Goal: Use online tool/utility: Utilize a website feature to perform a specific function

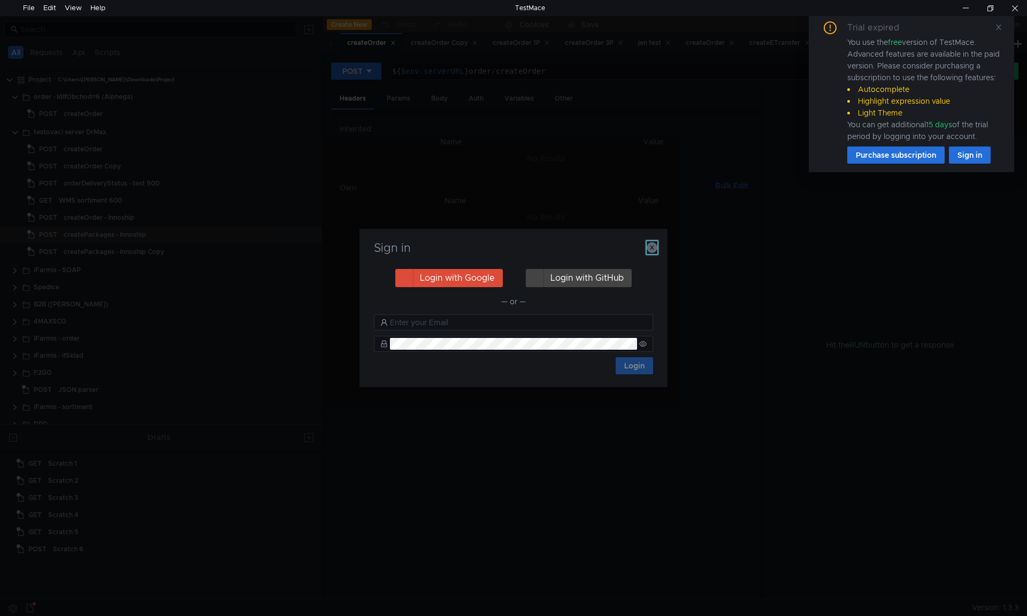
click at [647, 242] on icon "button" at bounding box center [652, 247] width 11 height 11
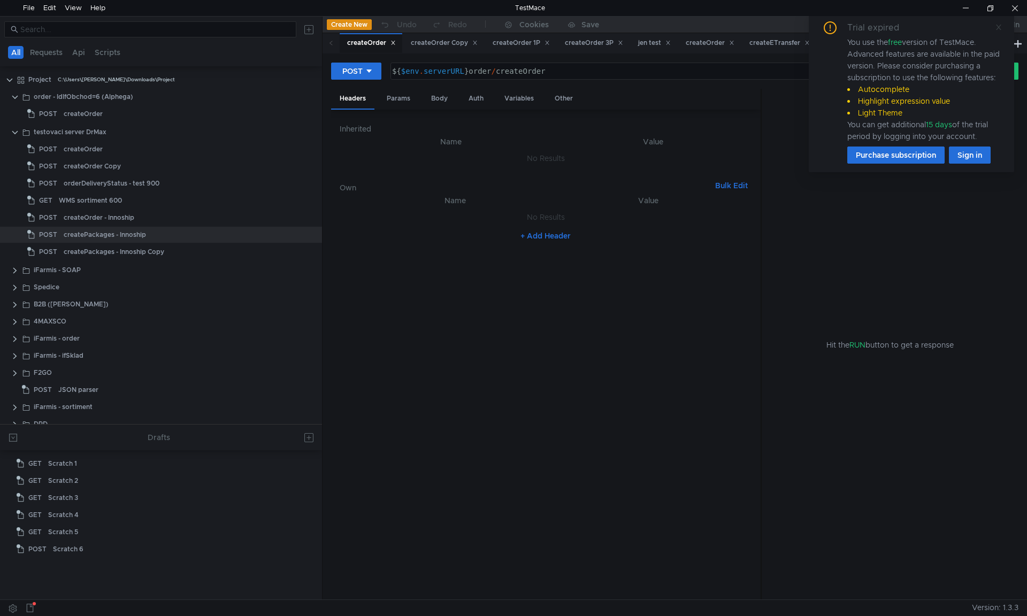
click at [1000, 32] on span at bounding box center [998, 27] width 7 height 10
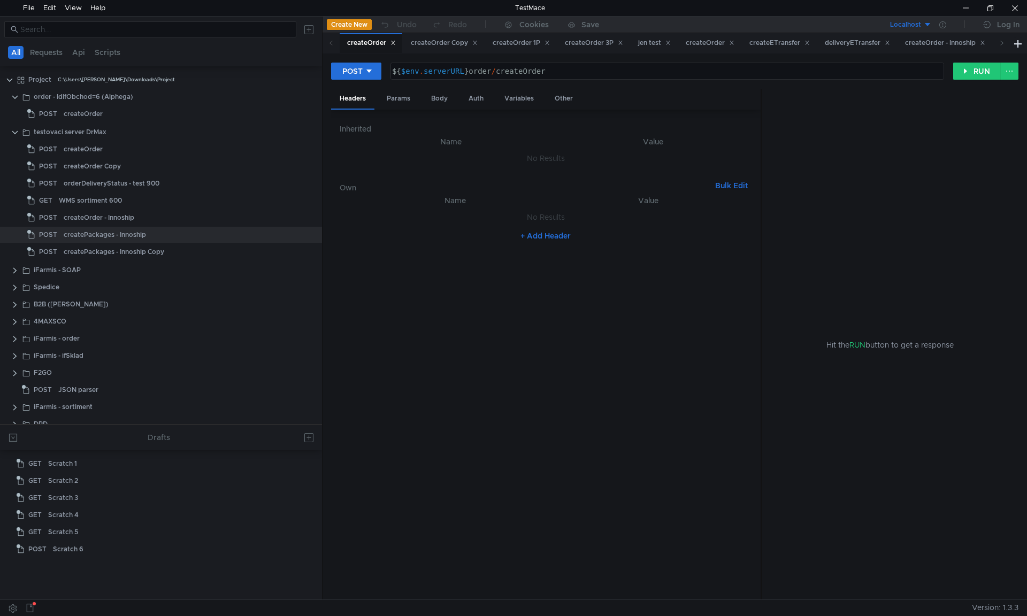
drag, startPoint x: 322, startPoint y: 84, endPoint x: 322, endPoint y: 94, distance: 10.2
click at [322, 94] on div at bounding box center [322, 308] width 1 height 583
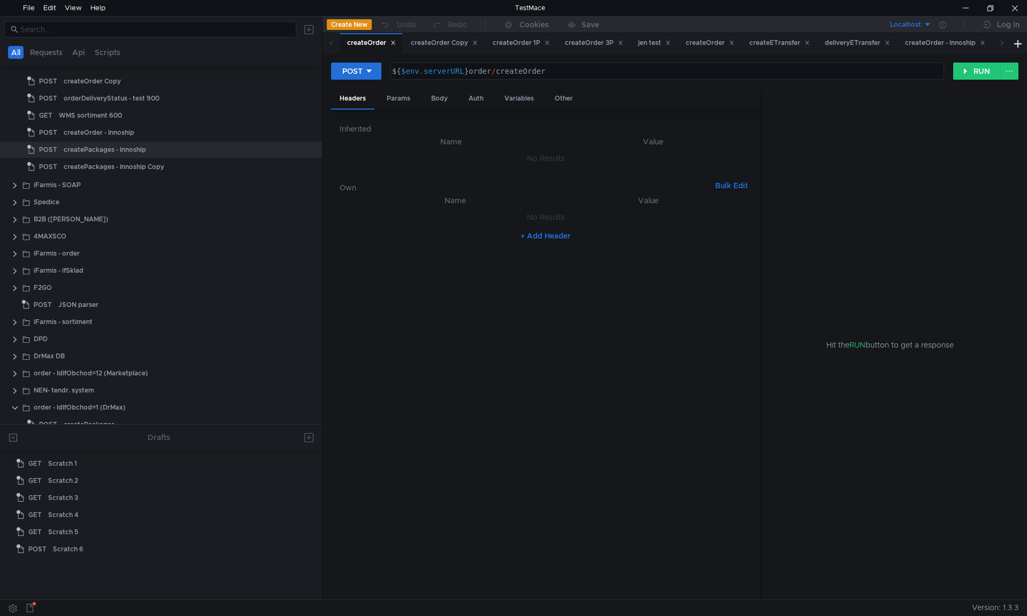
scroll to position [235, 0]
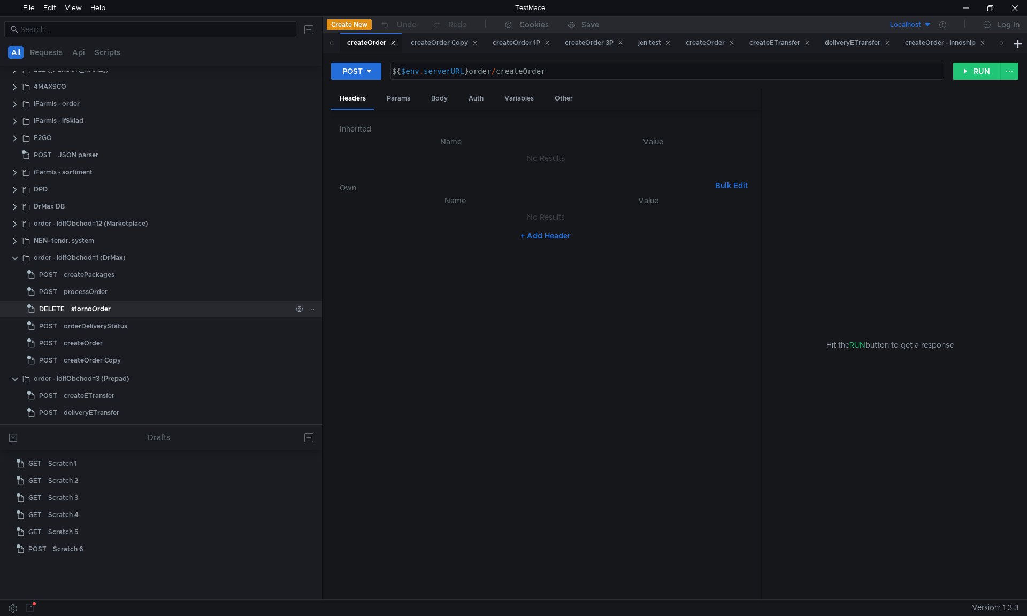
click at [128, 311] on div "stornoOrder" at bounding box center [181, 309] width 220 height 16
click at [513, 102] on div "Variables" at bounding box center [519, 99] width 47 height 20
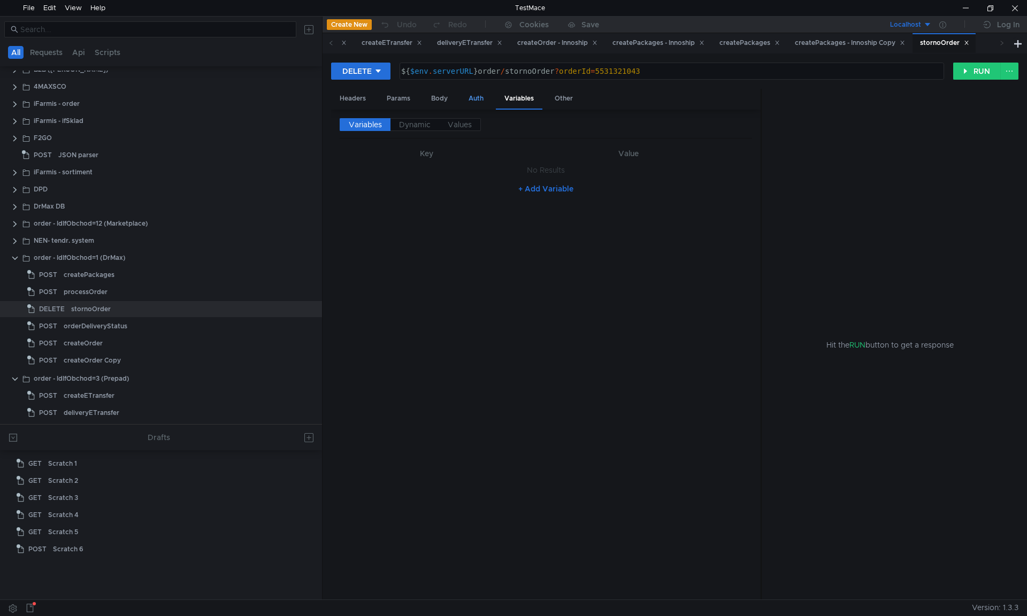
click at [464, 101] on div "Auth" at bounding box center [476, 99] width 32 height 20
click at [440, 98] on div "Body" at bounding box center [440, 99] width 34 height 20
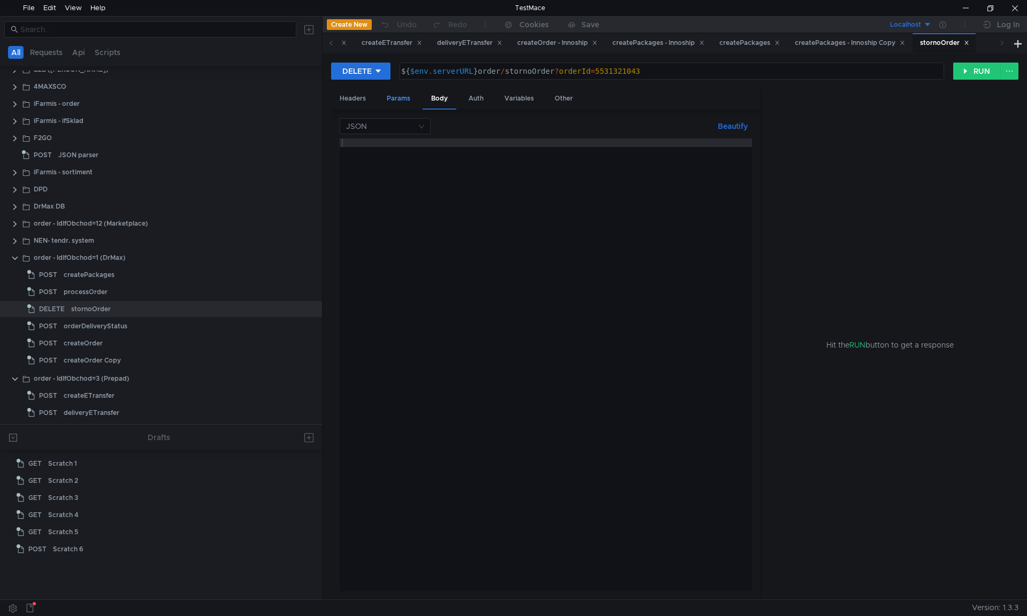
click at [387, 98] on div "Params" at bounding box center [398, 99] width 41 height 20
click at [586, 158] on div "5531321043" at bounding box center [650, 166] width 181 height 26
paste textarea "851358624"
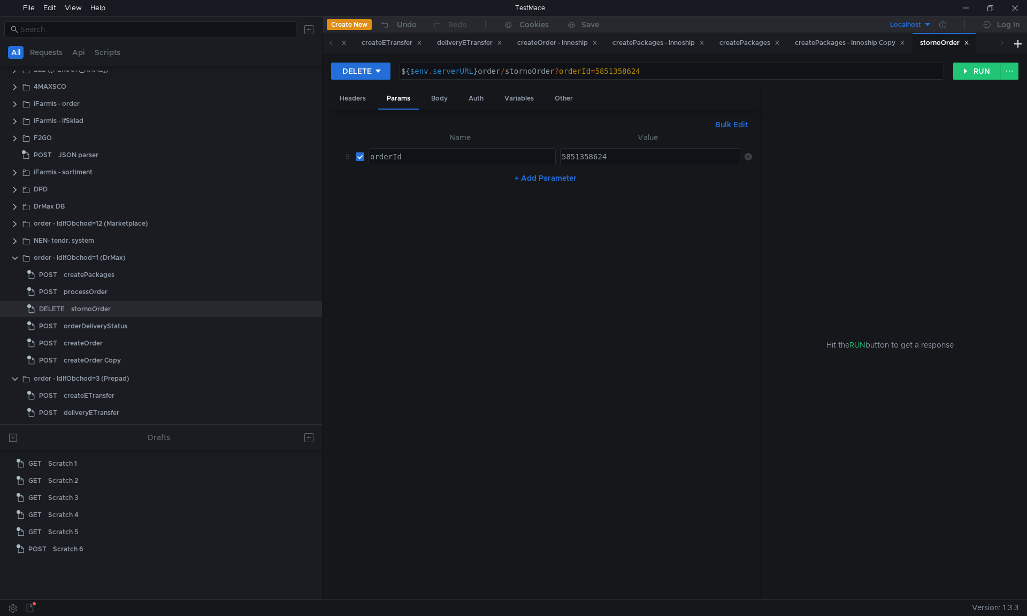
click at [608, 154] on div "5851358624" at bounding box center [650, 166] width 181 height 26
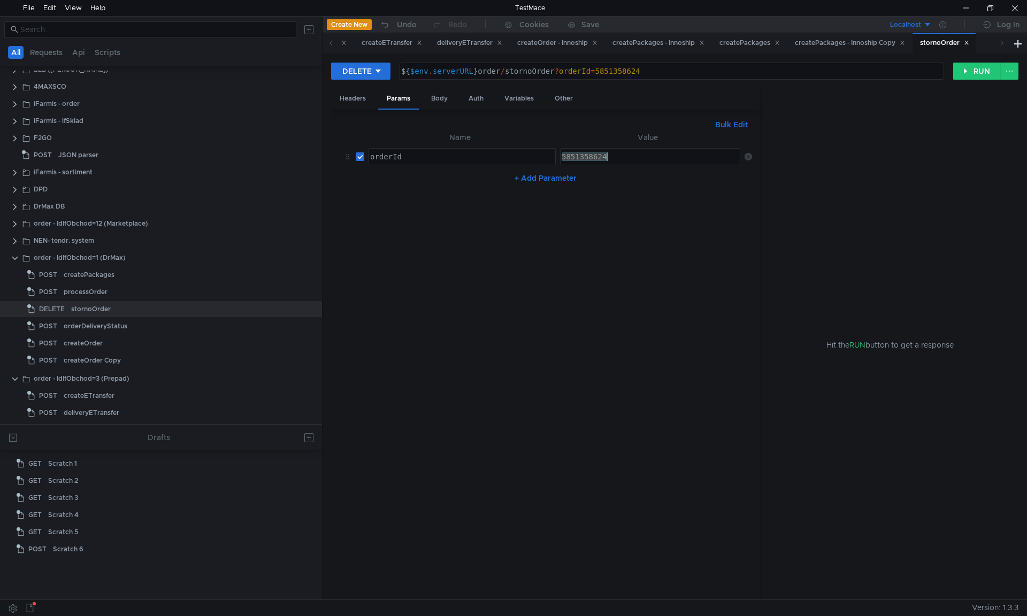
paste textarea "530320993"
type textarea "5530320993"
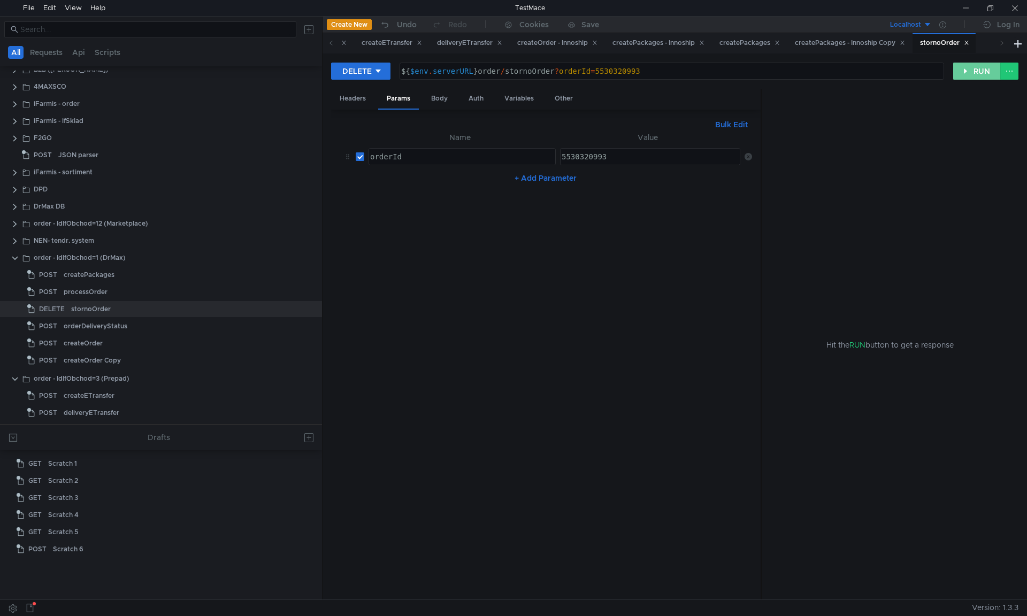
click at [959, 71] on button "RUN" at bounding box center [978, 71] width 48 height 17
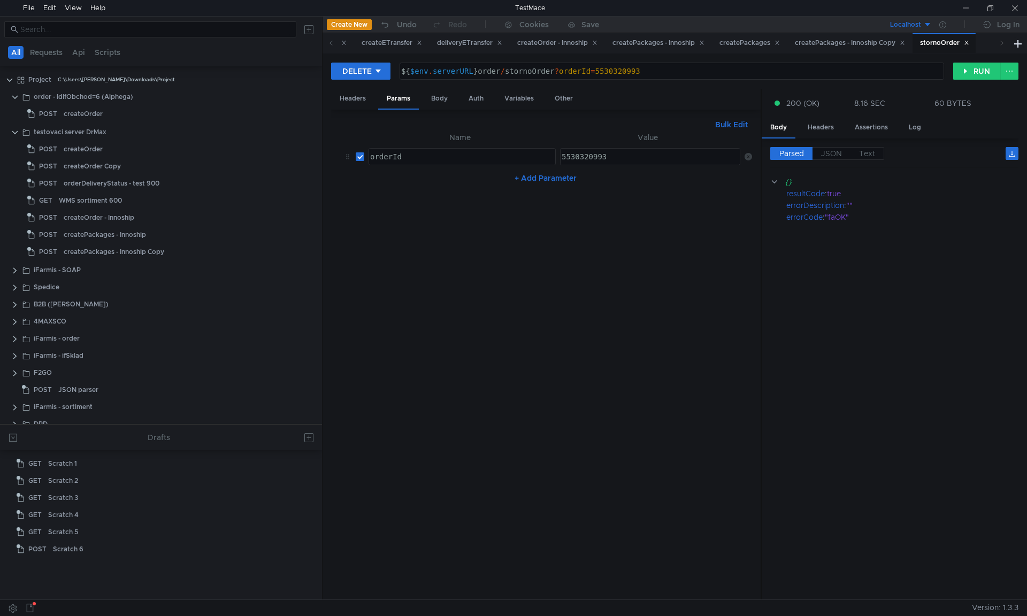
scroll to position [235, 0]
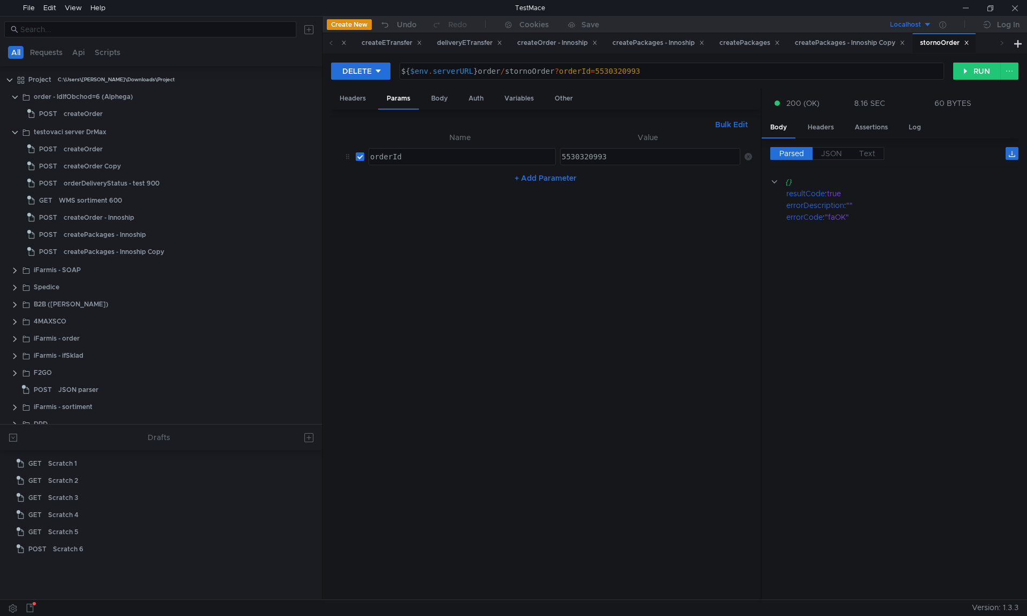
scroll to position [235, 0]
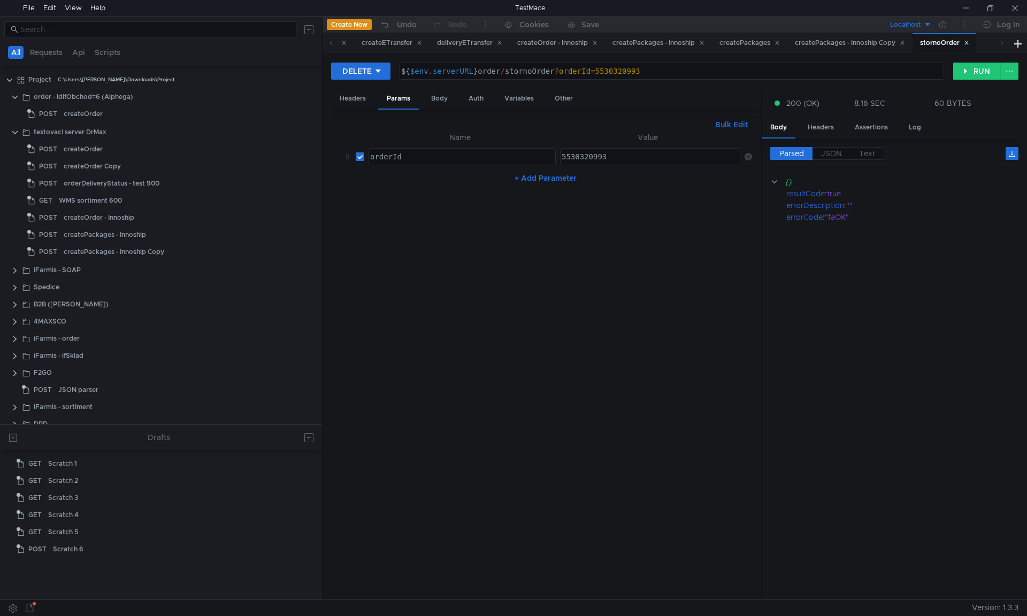
scroll to position [235, 0]
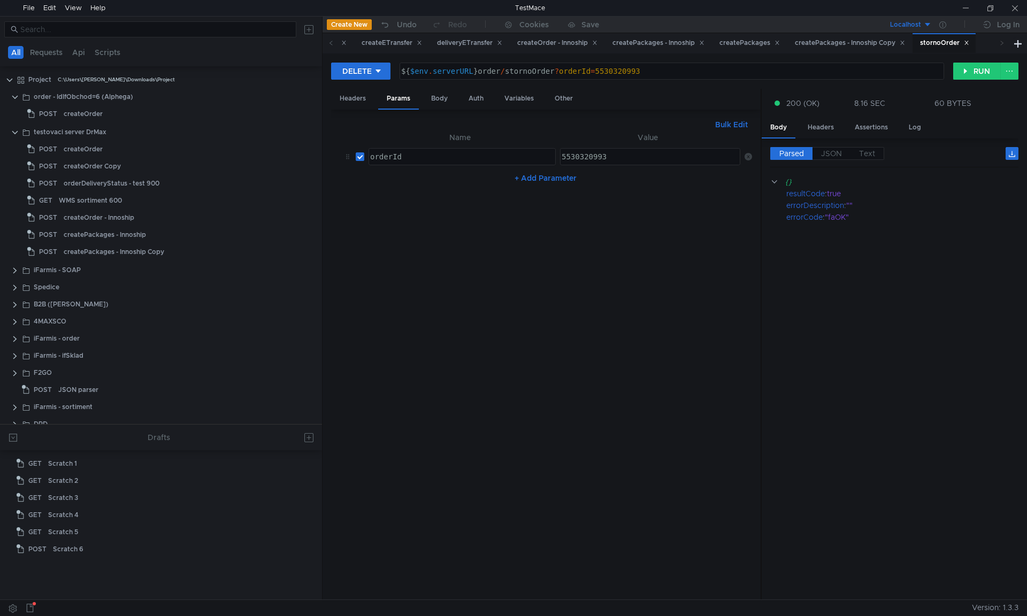
scroll to position [235, 0]
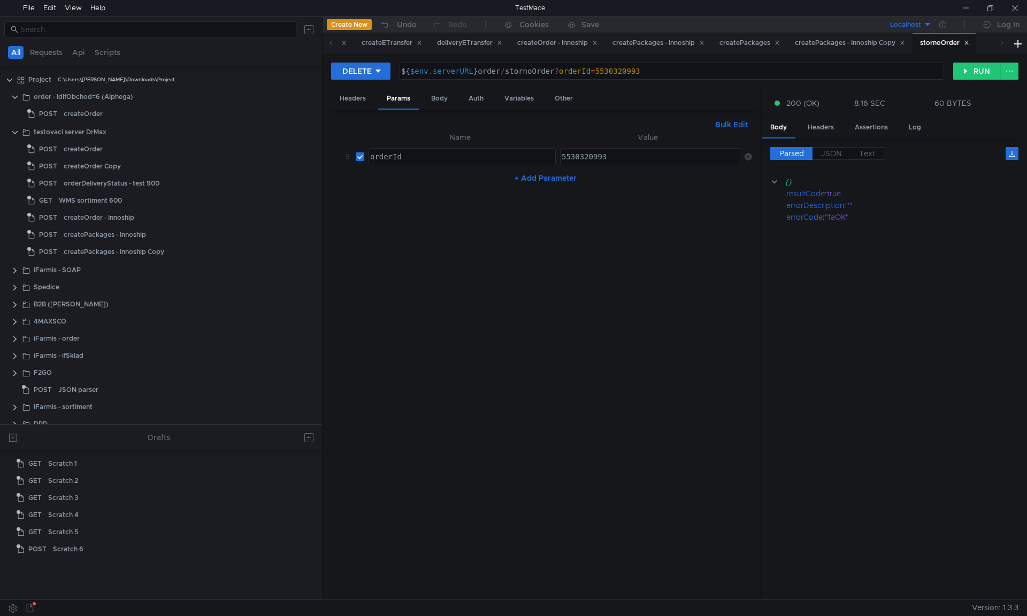
scroll to position [235, 0]
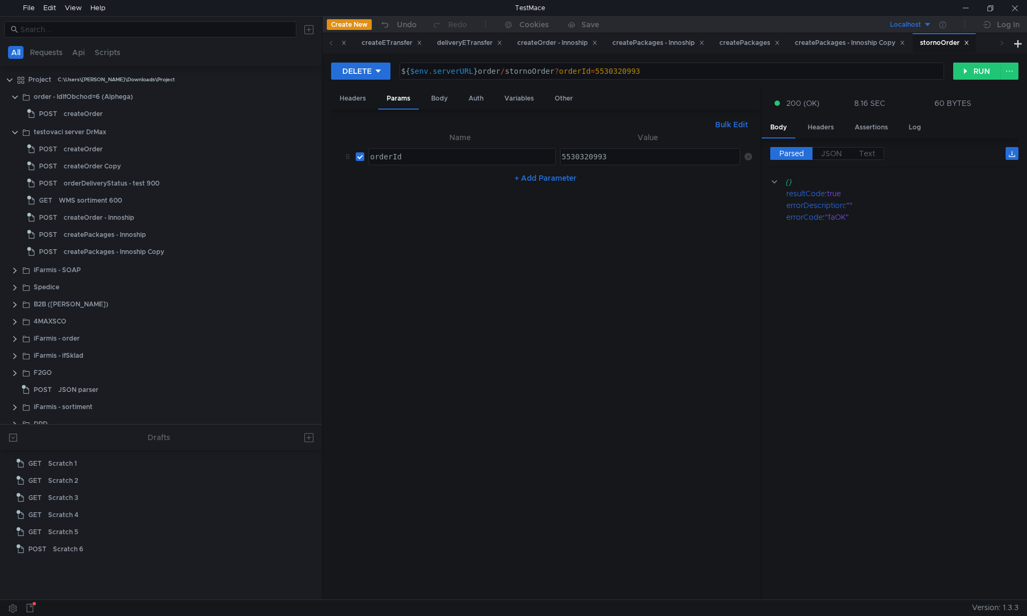
scroll to position [235, 0]
